Goal: Find specific page/section: Find specific page/section

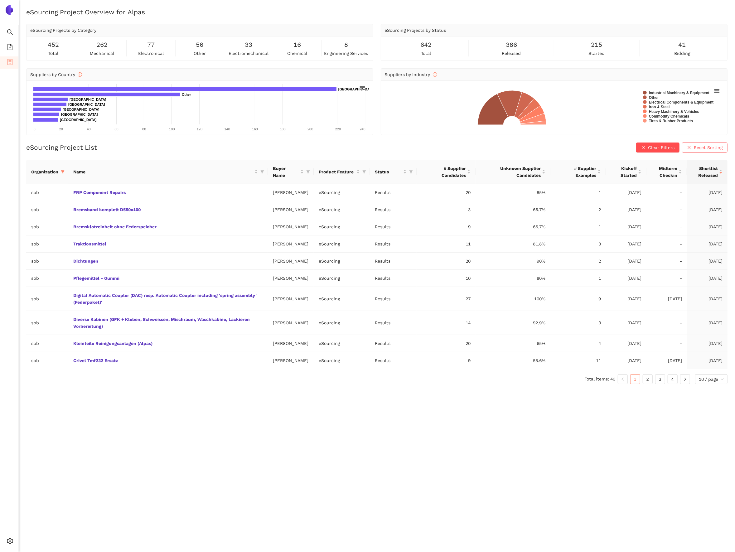
click at [66, 175] on th "Organization" at bounding box center [47, 172] width 42 height 24
click at [65, 174] on span at bounding box center [63, 171] width 6 height 9
click at [19, 281] on span "Reset" at bounding box center [15, 281] width 12 height 7
checkbox input "false"
click at [25, 180] on span at bounding box center [39, 185] width 64 height 10
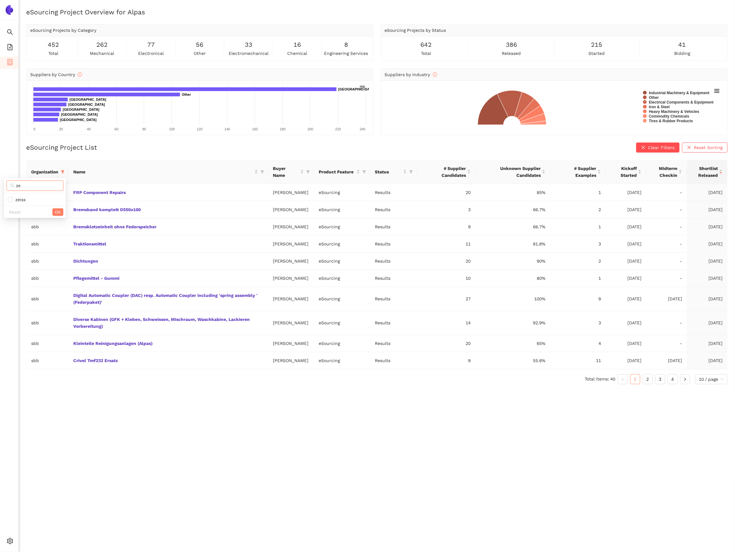
click at [36, 186] on input "ze" at bounding box center [38, 185] width 44 height 7
type input "sbb"
click at [21, 199] on span "sbb" at bounding box center [18, 199] width 10 height 5
checkbox input "true"
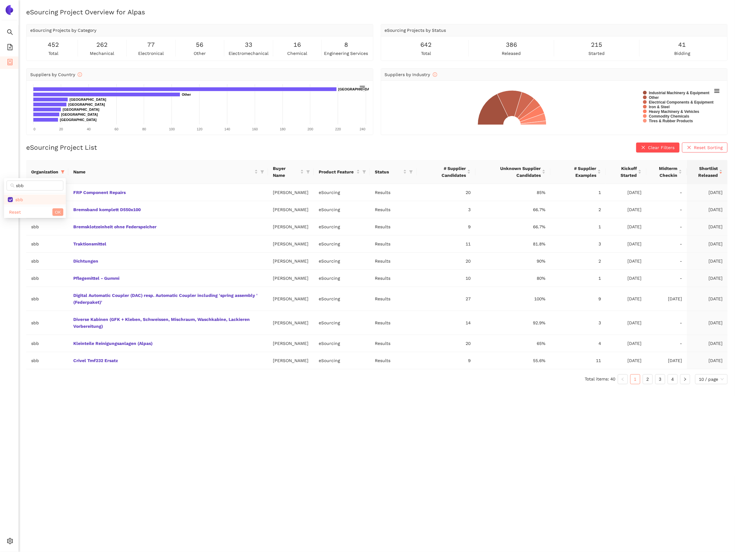
click at [60, 212] on span "OK" at bounding box center [58, 212] width 6 height 7
click at [646, 384] on link "2" at bounding box center [647, 378] width 9 height 9
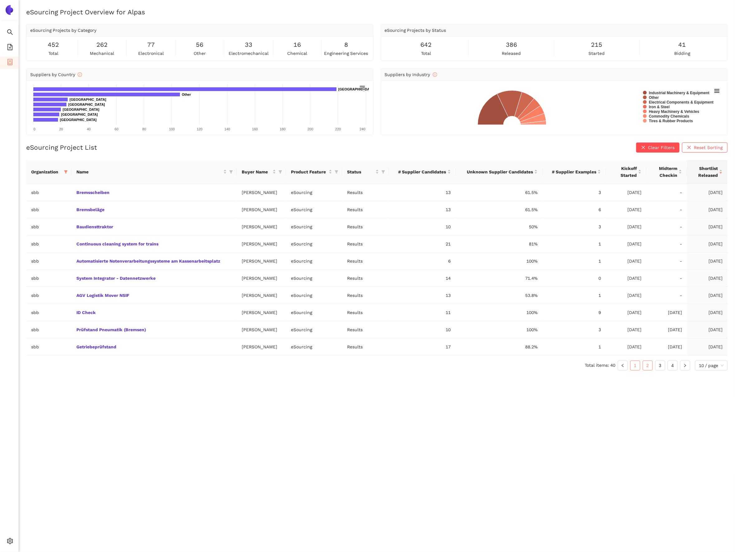
click at [637, 368] on link "1" at bounding box center [634, 365] width 9 height 9
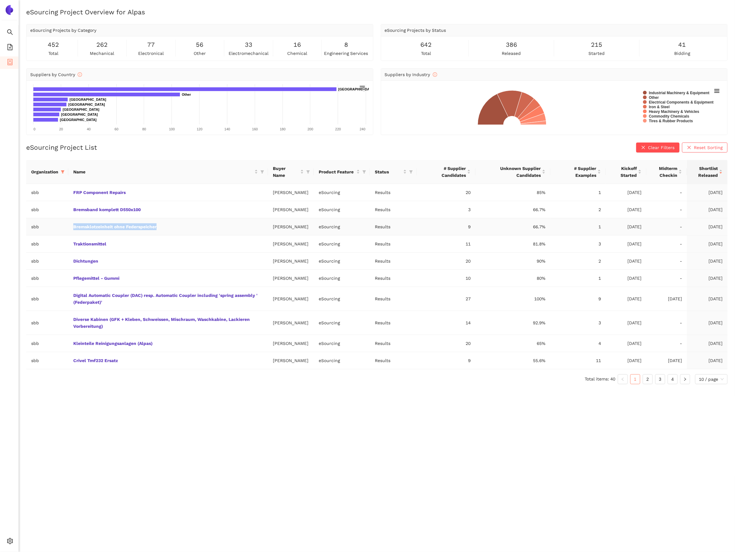
drag, startPoint x: 168, startPoint y: 228, endPoint x: 71, endPoint y: 230, distance: 97.0
click at [71, 230] on td "Bremsklotzeinheit ohne Federspeicher" at bounding box center [167, 226] width 199 height 17
copy link "Bremsklotzeinheit ohne Federspeicher"
